Goal: Task Accomplishment & Management: Use online tool/utility

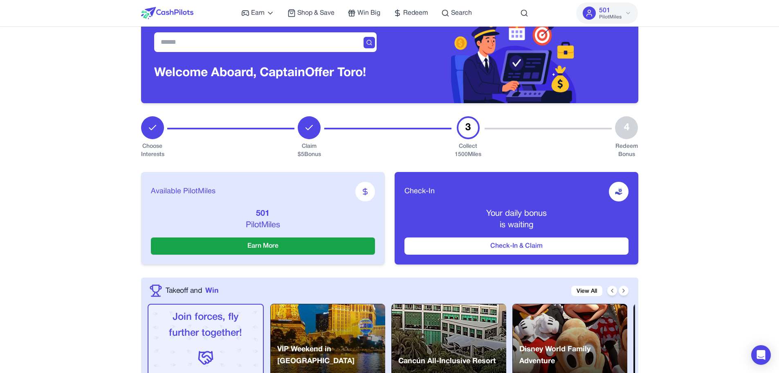
scroll to position [41, 0]
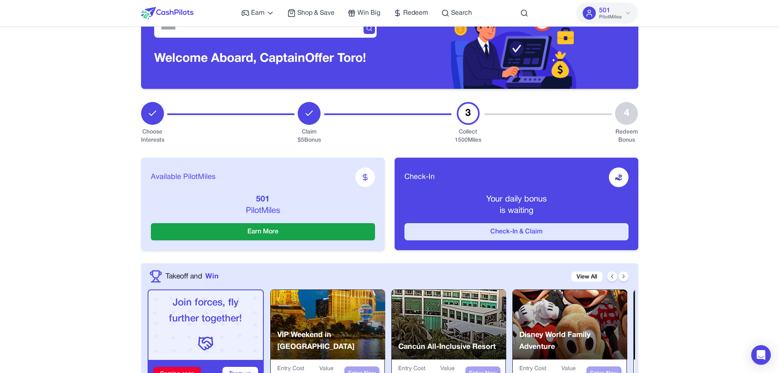
click at [433, 227] on button "Check-In & Claim" at bounding box center [516, 231] width 224 height 17
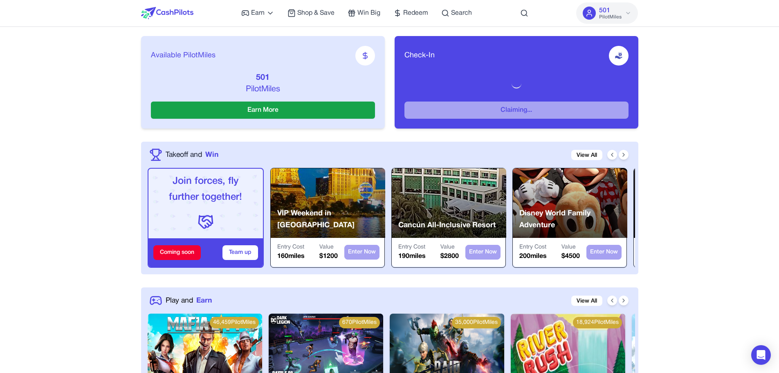
scroll to position [164, 0]
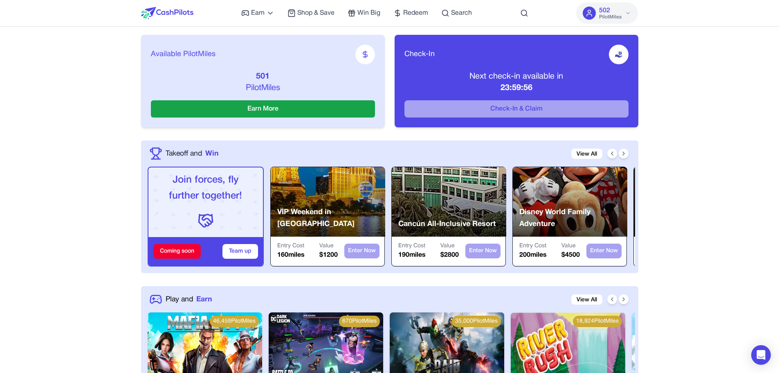
click at [620, 51] on img at bounding box center [619, 54] width 8 height 8
click at [557, 76] on p "Next check-in available in" at bounding box center [516, 76] width 224 height 11
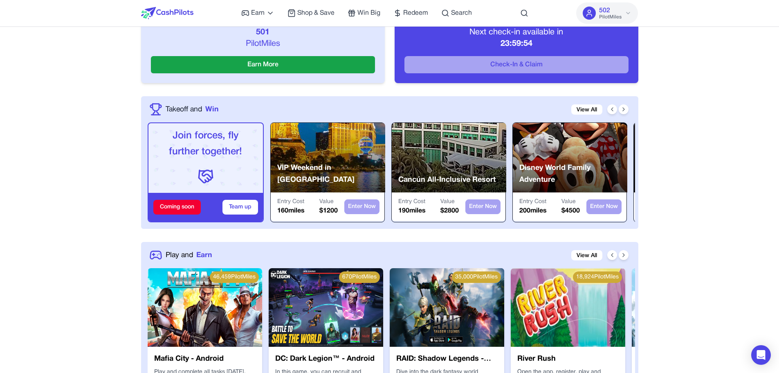
scroll to position [286, 0]
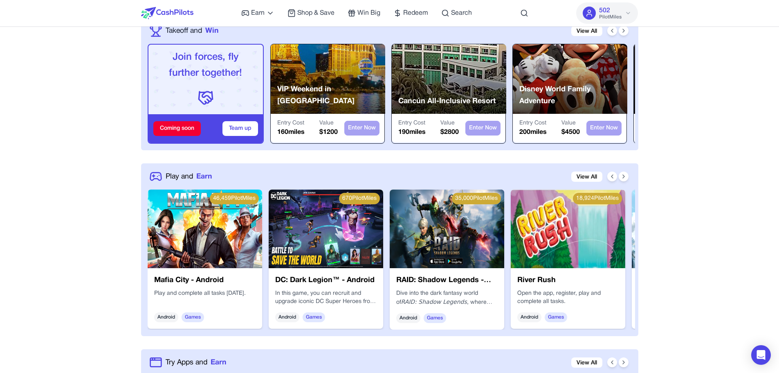
click at [366, 240] on img at bounding box center [326, 228] width 115 height 79
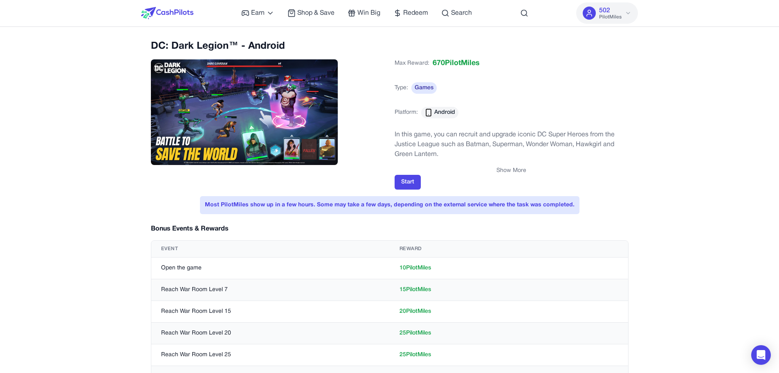
click at [427, 142] on p "In this game, you can recruit and upgrade iconic DC Super Heroes from the Justi…" at bounding box center [512, 144] width 234 height 29
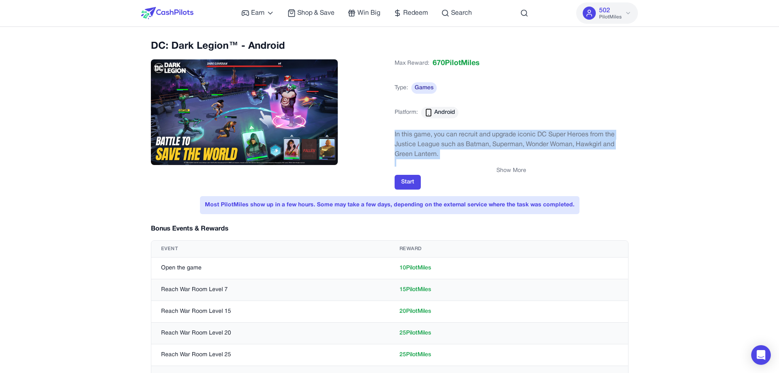
click at [427, 142] on p "In this game, you can recruit and upgrade iconic DC Super Heroes from the Justi…" at bounding box center [512, 144] width 234 height 29
click at [447, 157] on p "In this game, you can recruit and upgrade iconic DC Super Heroes from the Justi…" at bounding box center [512, 144] width 234 height 29
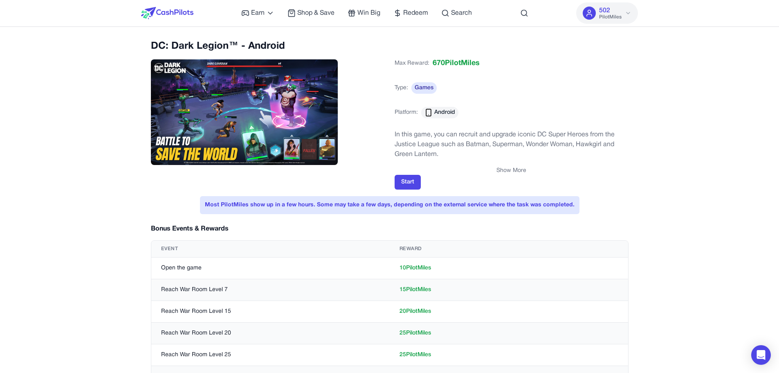
click at [404, 18] on div "Earn Play Games Enjoy fun games and earn Try New App Test new app for rewards T…" at bounding box center [356, 13] width 231 height 26
click at [405, 13] on span "Redeem" at bounding box center [415, 13] width 25 height 10
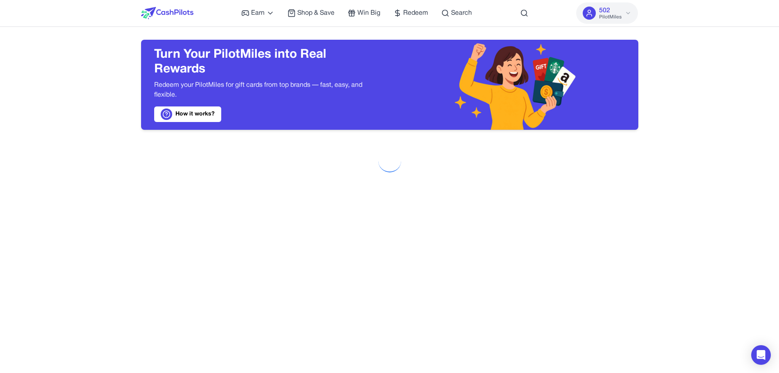
click at [163, 108] on link "How it works?" at bounding box center [187, 114] width 67 height 16
